Goal: Information Seeking & Learning: Compare options

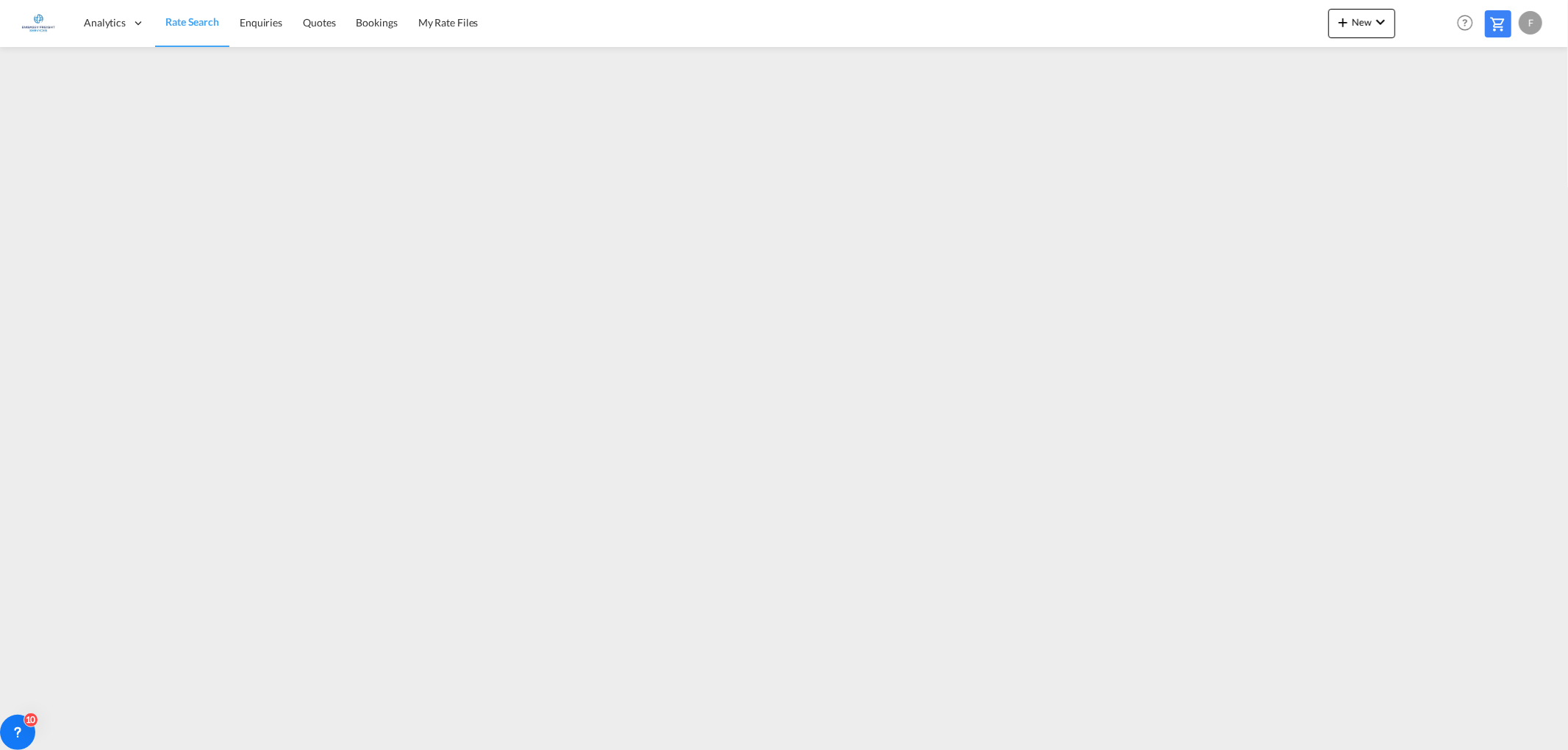
click at [180, 23] on span "Rate Search" at bounding box center [192, 21] width 54 height 12
